Goal: Contribute content: Add original content to the website for others to see

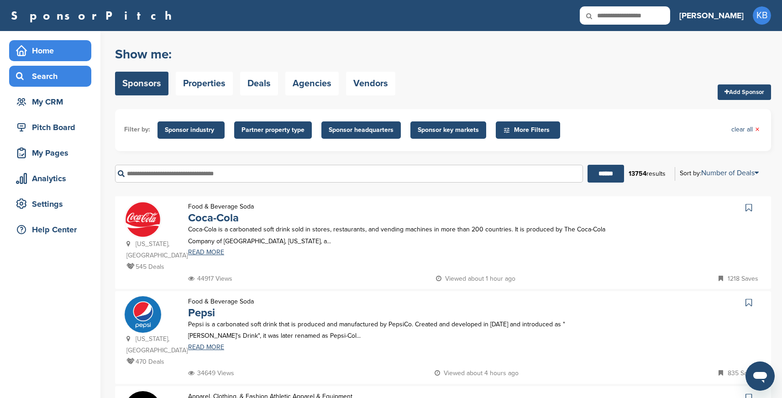
click at [44, 54] on div "Home" at bounding box center [53, 50] width 78 height 16
click at [38, 49] on div "Home" at bounding box center [53, 50] width 78 height 16
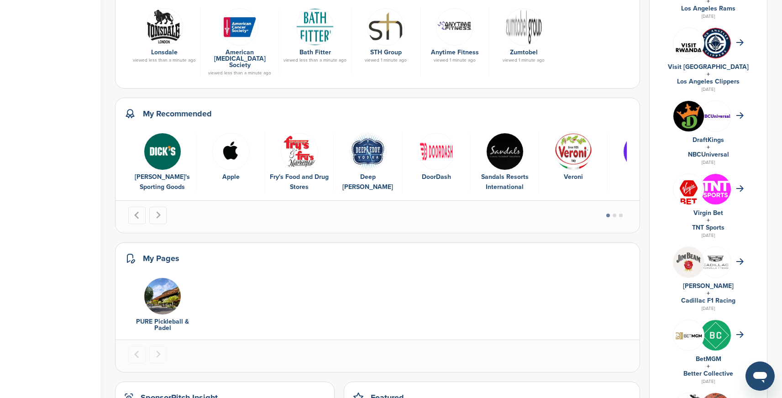
scroll to position [348, 0]
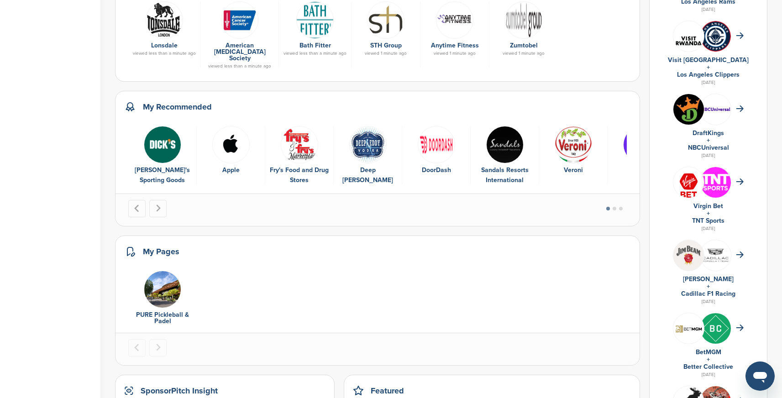
click at [232, 137] on img "2 of 9" at bounding box center [230, 144] width 37 height 37
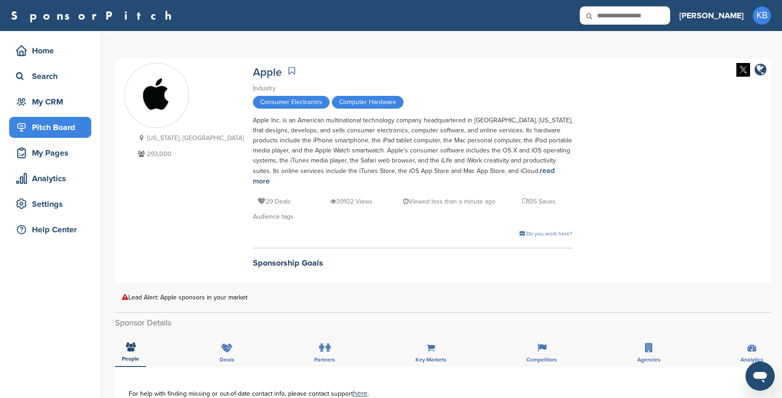
click at [61, 130] on div "Pitch Board" at bounding box center [53, 127] width 78 height 16
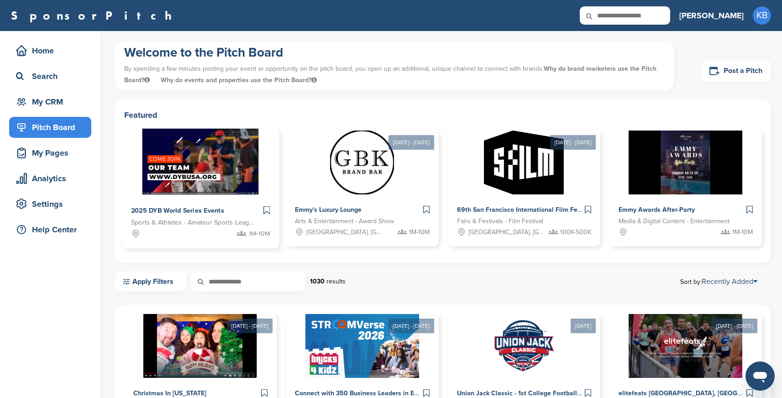
click at [189, 161] on img at bounding box center [200, 162] width 116 height 66
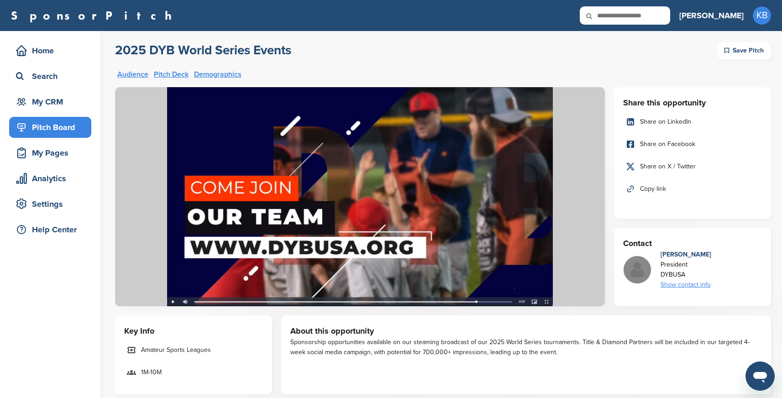
click at [45, 129] on div "Pitch Board" at bounding box center [53, 127] width 78 height 16
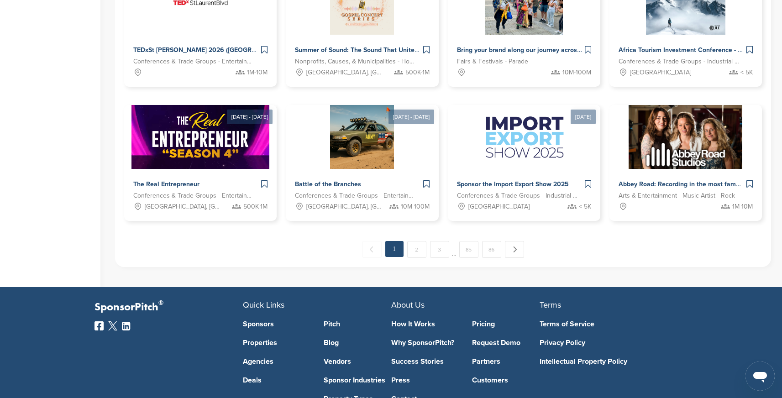
scroll to position [345, 0]
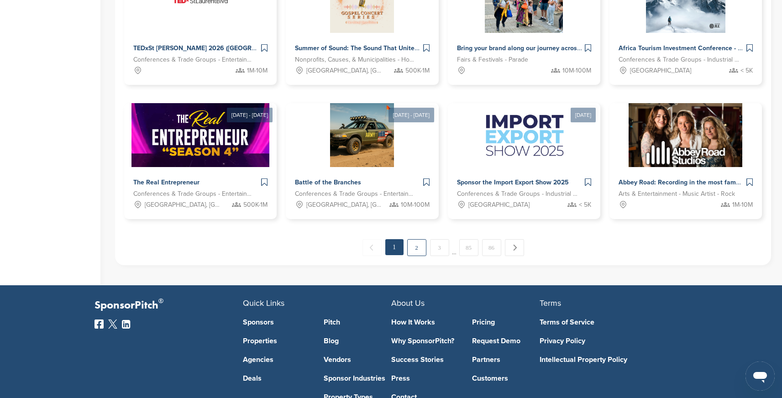
click at [413, 251] on link "2" at bounding box center [416, 247] width 19 height 17
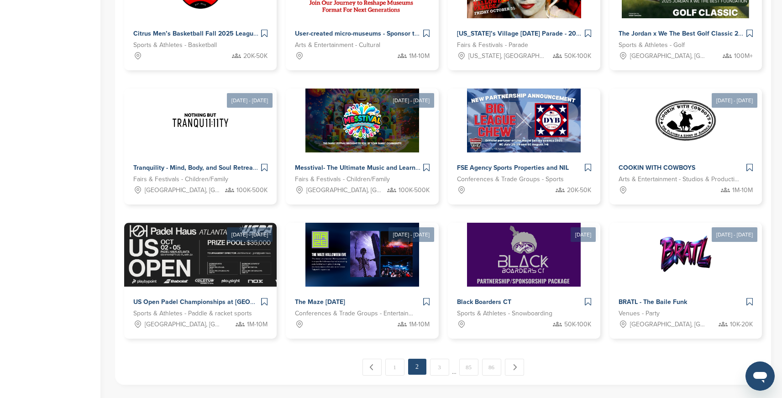
scroll to position [366, 0]
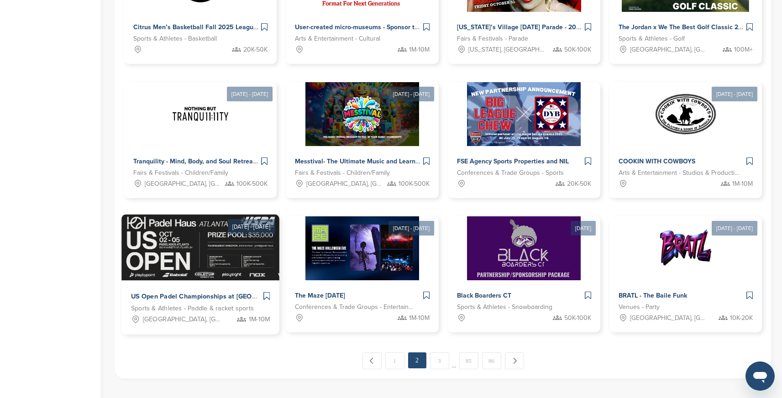
click at [214, 240] on img at bounding box center [244, 247] width 247 height 66
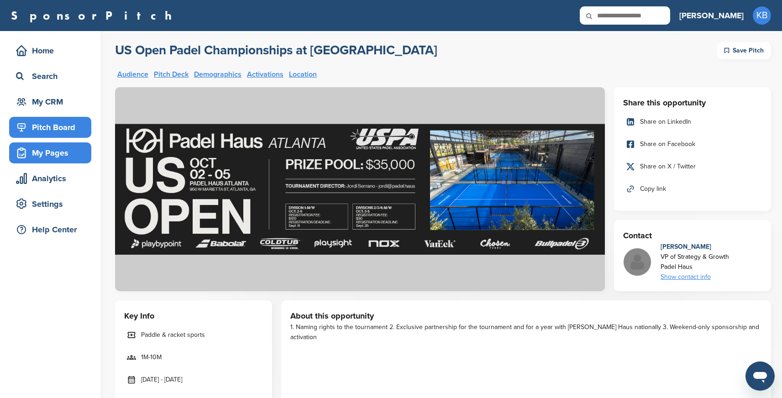
click at [49, 147] on div "My Pages" at bounding box center [53, 153] width 78 height 16
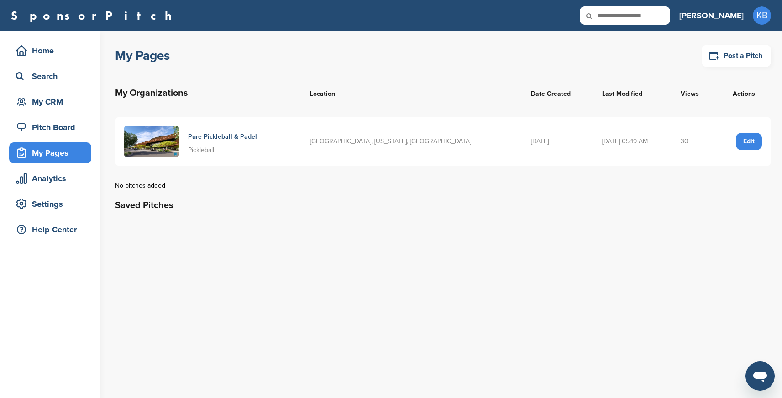
click at [166, 145] on img at bounding box center [151, 141] width 55 height 31
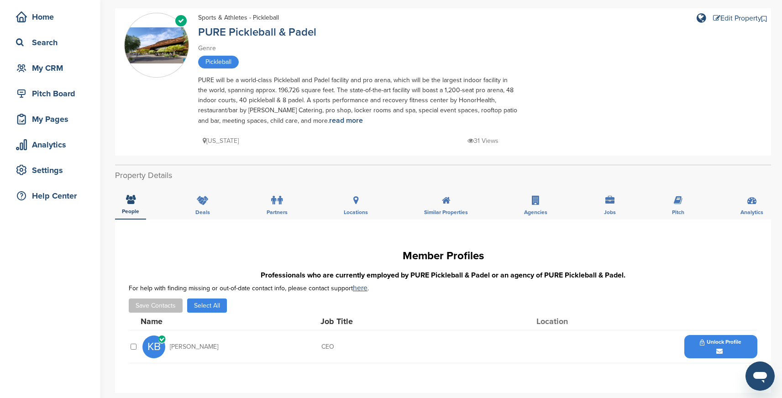
scroll to position [33, 0]
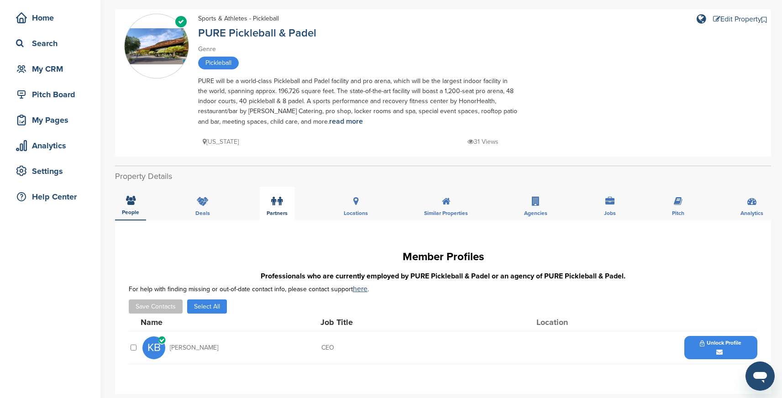
click at [269, 208] on div "Partners" at bounding box center [277, 204] width 35 height 34
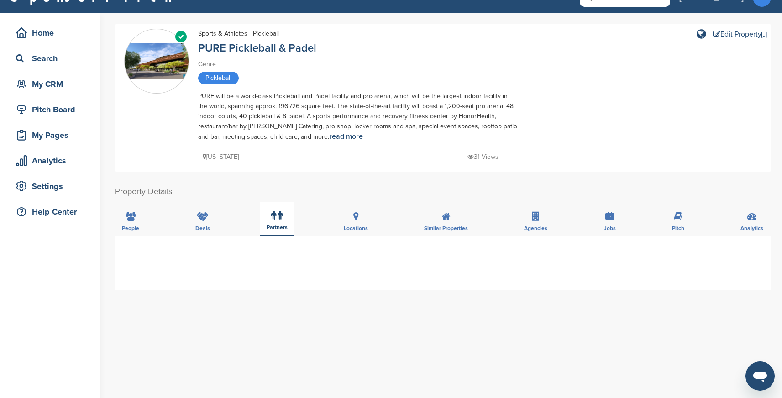
scroll to position [6, 0]
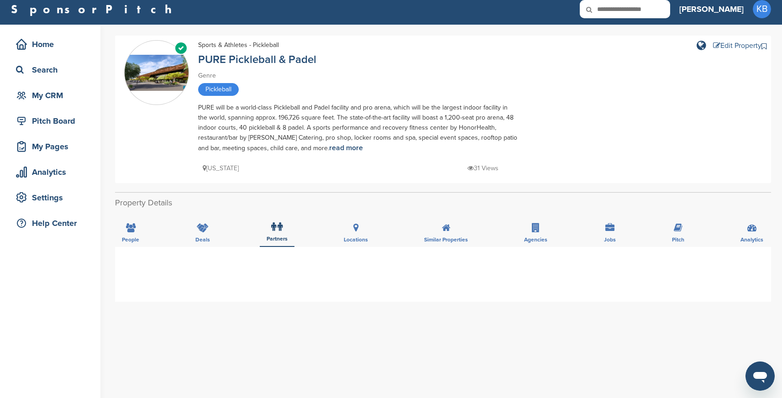
click at [728, 46] on div "Edit Property" at bounding box center [737, 45] width 48 height 7
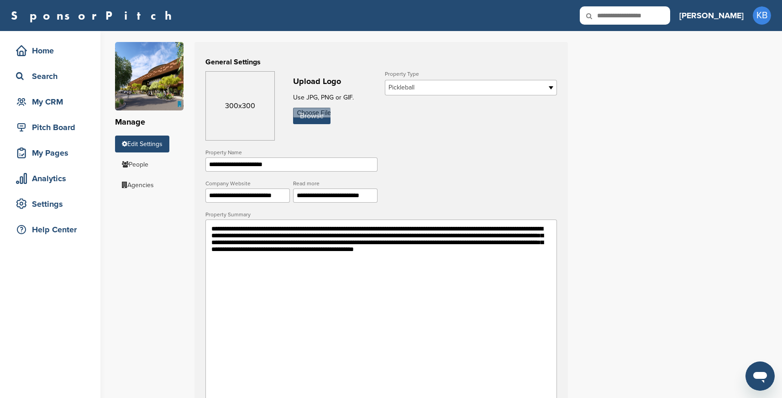
click at [468, 89] on span "Pickleball" at bounding box center [464, 87] width 153 height 11
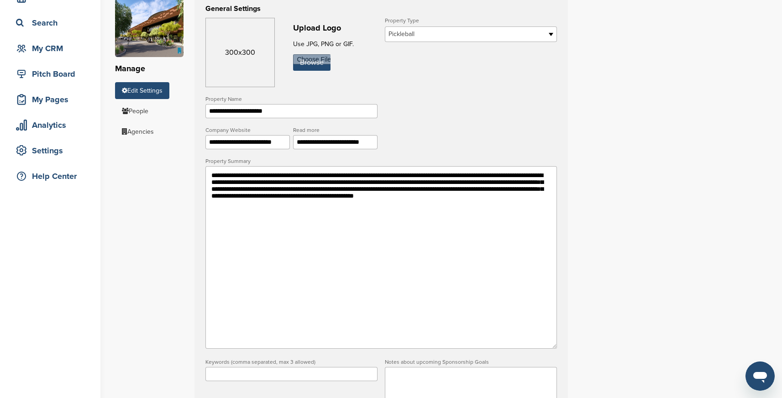
scroll to position [54, 0]
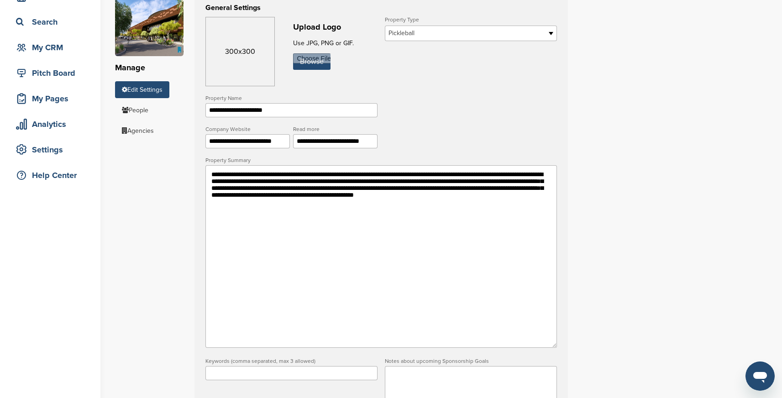
click at [250, 176] on textarea "**********" at bounding box center [380, 256] width 351 height 183
type textarea "**********"
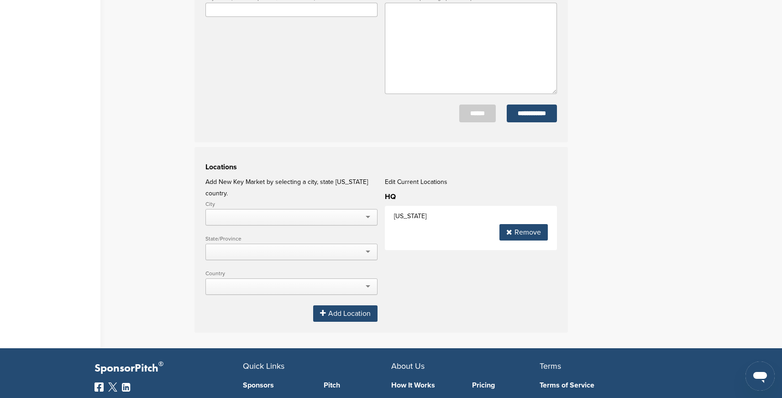
scroll to position [441, 0]
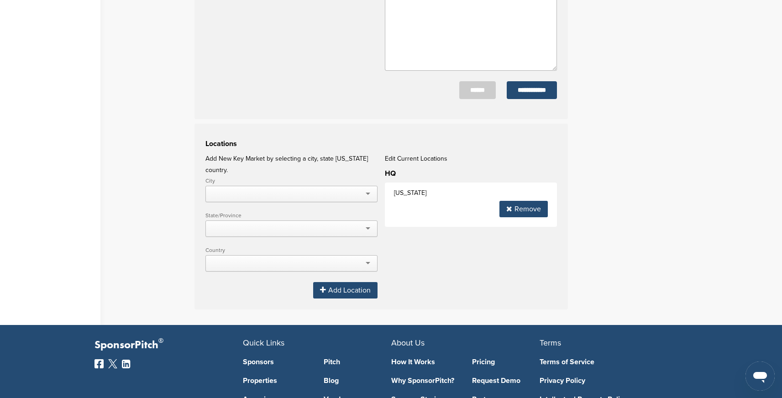
click at [363, 187] on div at bounding box center [291, 194] width 172 height 16
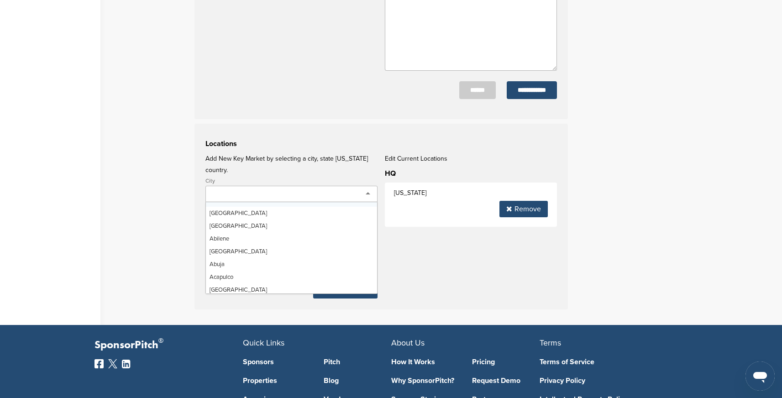
type input "**********"
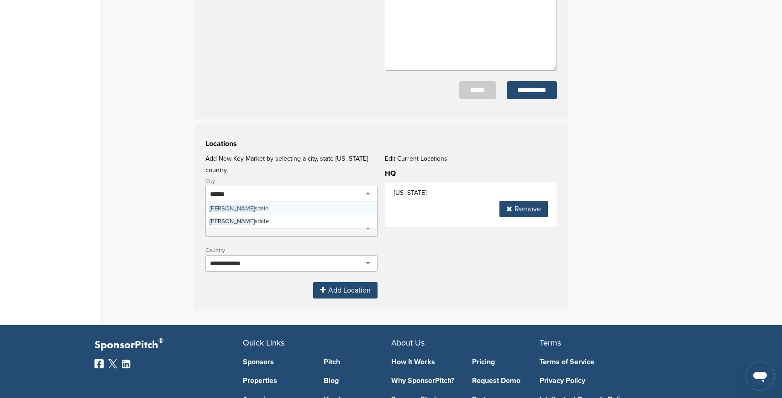
type input "*******"
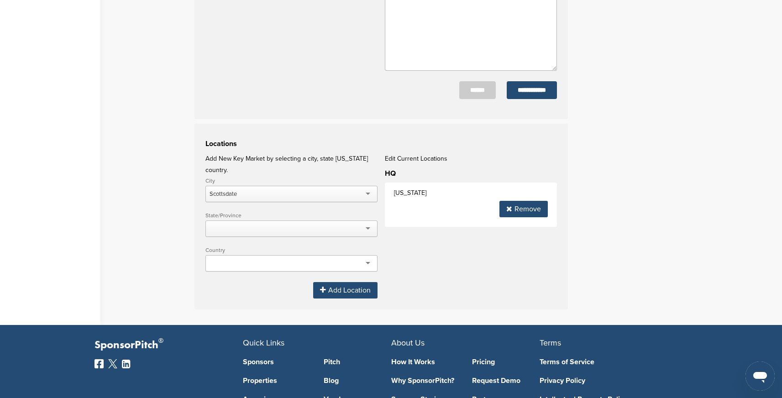
click at [261, 222] on div at bounding box center [291, 228] width 172 height 16
click at [255, 260] on div at bounding box center [291, 263] width 172 height 16
click at [394, 260] on div "Locations Add New Key Market by selecting a city, state [US_STATE] country. Cit…" at bounding box center [380, 217] width 373 height 186
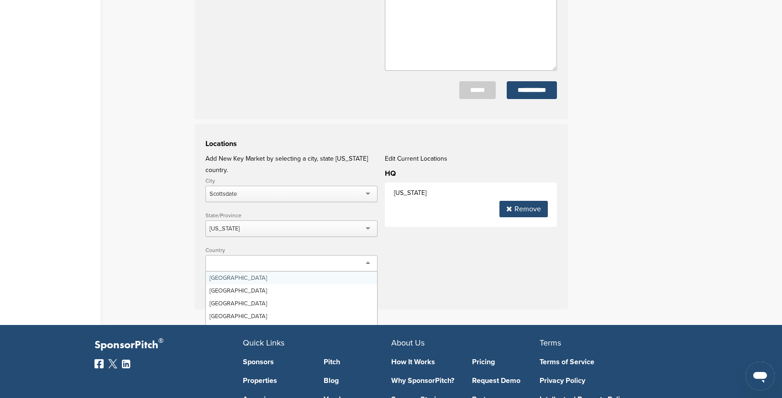
click at [368, 256] on div at bounding box center [291, 263] width 172 height 16
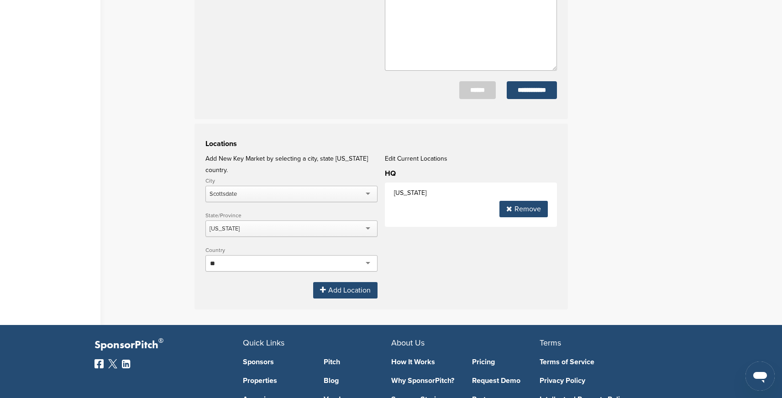
type input "*"
type input "**********"
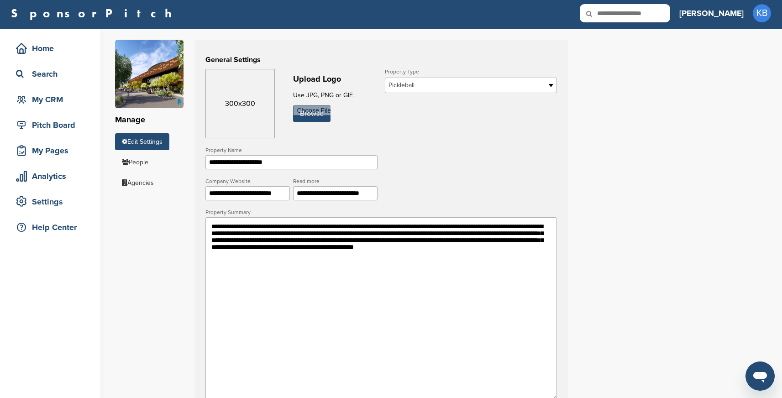
scroll to position [0, 0]
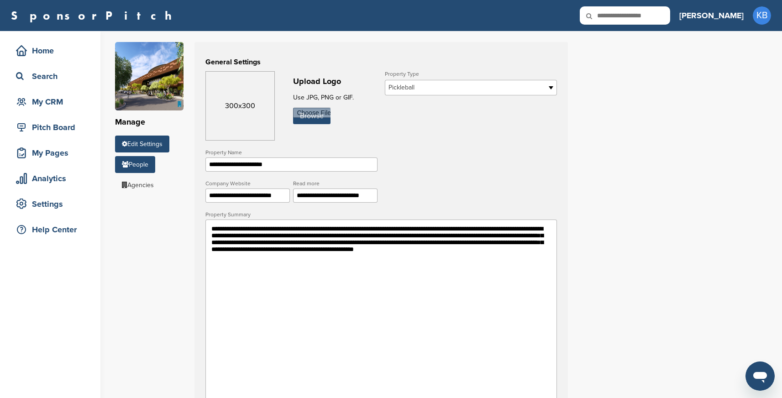
click at [136, 162] on link "People" at bounding box center [135, 164] width 40 height 17
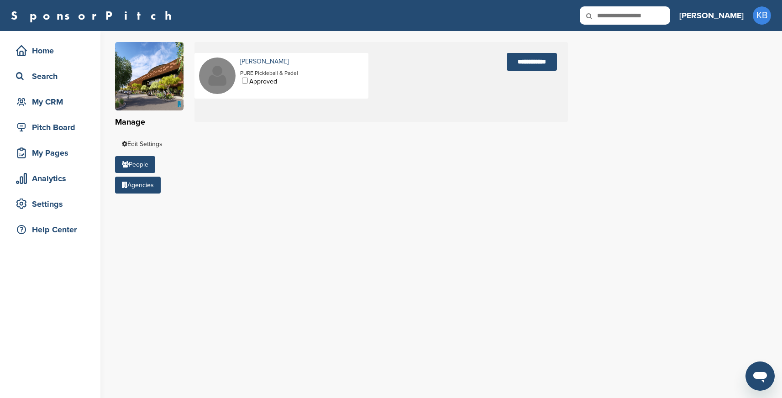
click at [138, 186] on link "Agencies" at bounding box center [138, 185] width 46 height 17
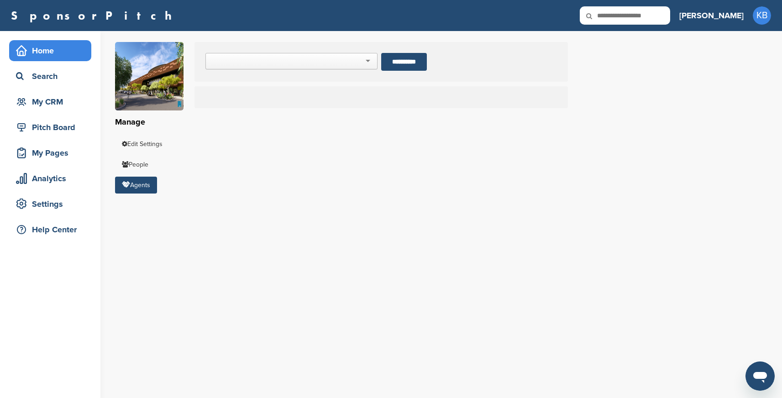
click at [46, 52] on div "Home" at bounding box center [53, 50] width 78 height 16
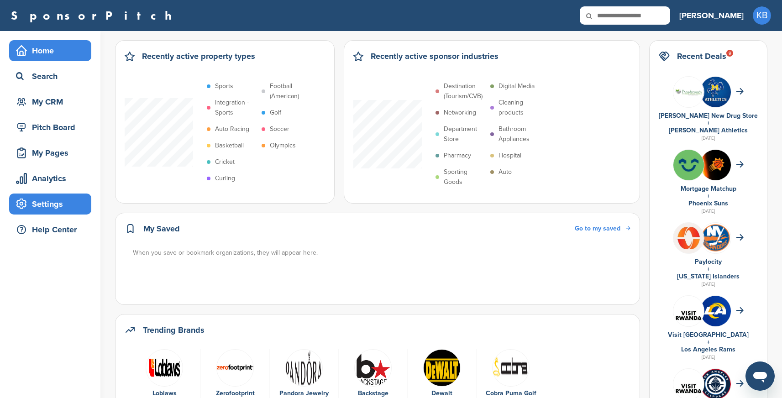
click at [58, 208] on div "Settings" at bounding box center [53, 204] width 78 height 16
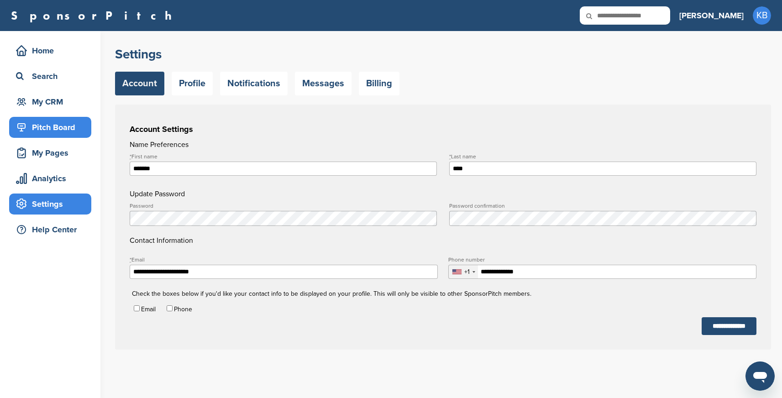
click at [50, 123] on div "Pitch Board" at bounding box center [53, 127] width 78 height 16
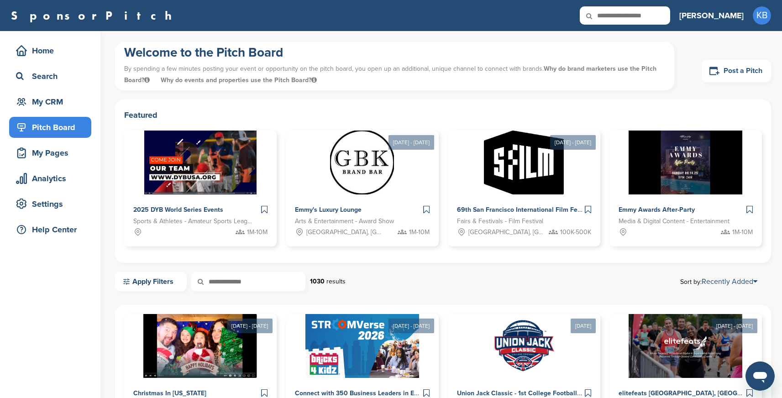
click at [741, 73] on link "Post a Pitch" at bounding box center [735, 71] width 69 height 22
click at [722, 73] on link "Post a Pitch" at bounding box center [735, 71] width 69 height 22
